Goal: Task Accomplishment & Management: Use online tool/utility

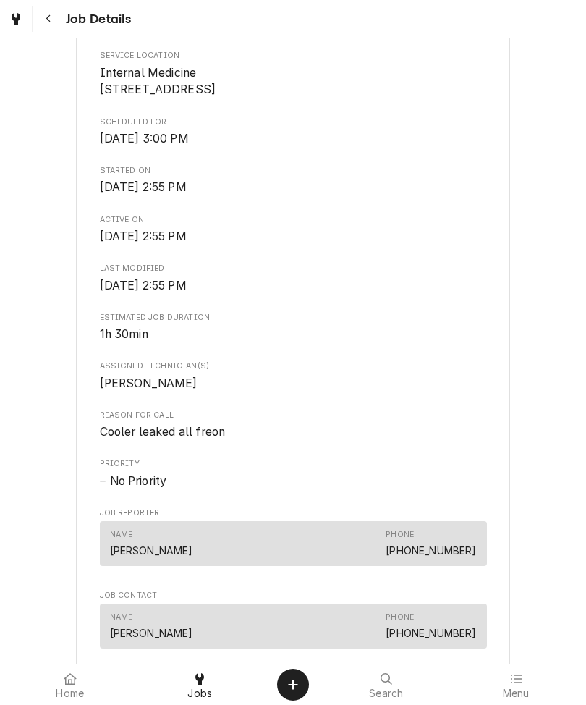
scroll to position [339, 0]
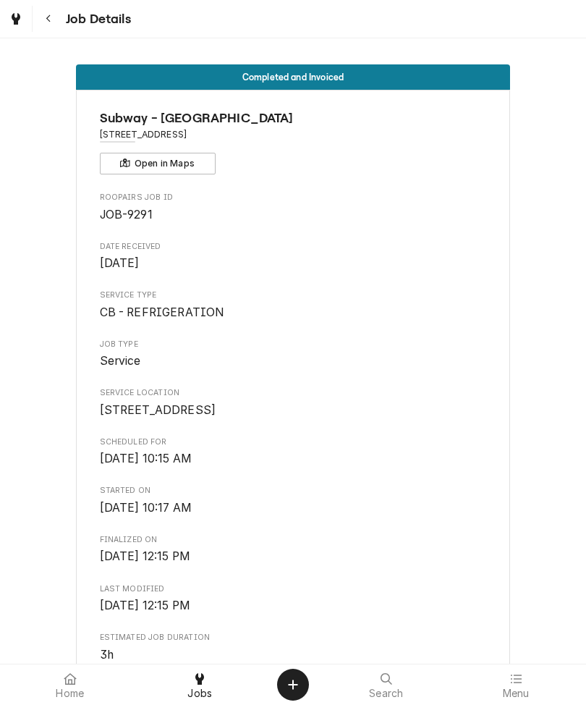
click at [201, 690] on span "Jobs" at bounding box center [200, 694] width 25 height 12
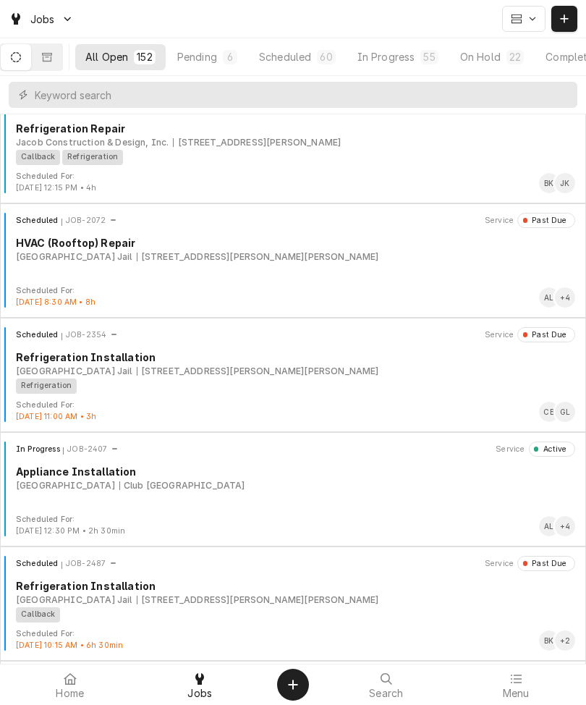
scroll to position [482, 0]
click at [300, 678] on div "Create Object" at bounding box center [293, 684] width 17 height 17
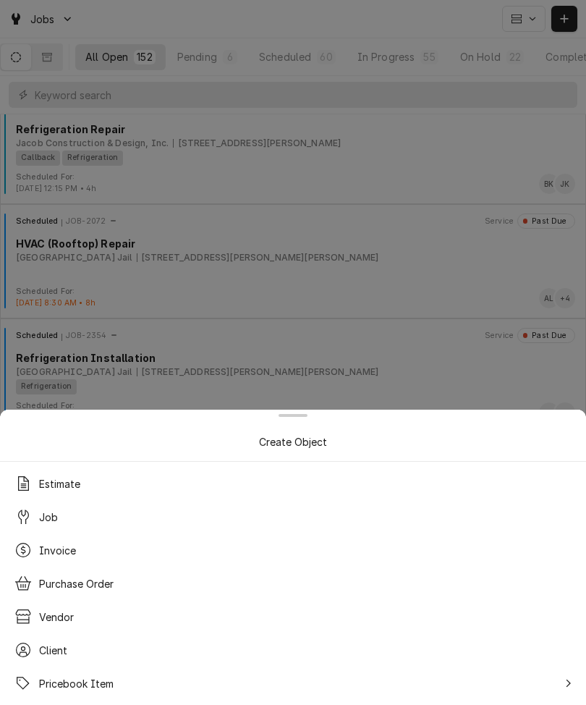
click at [269, 698] on link "Pricebook Item" at bounding box center [293, 684] width 575 height 32
